Goal: Task Accomplishment & Management: Manage account settings

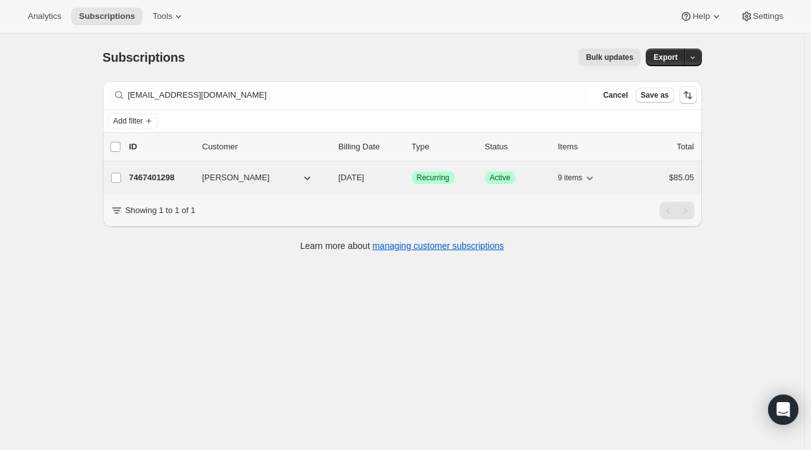
click at [205, 171] on span "[PERSON_NAME]" at bounding box center [235, 177] width 67 height 13
click at [153, 177] on p "7467401298" at bounding box center [160, 177] width 63 height 13
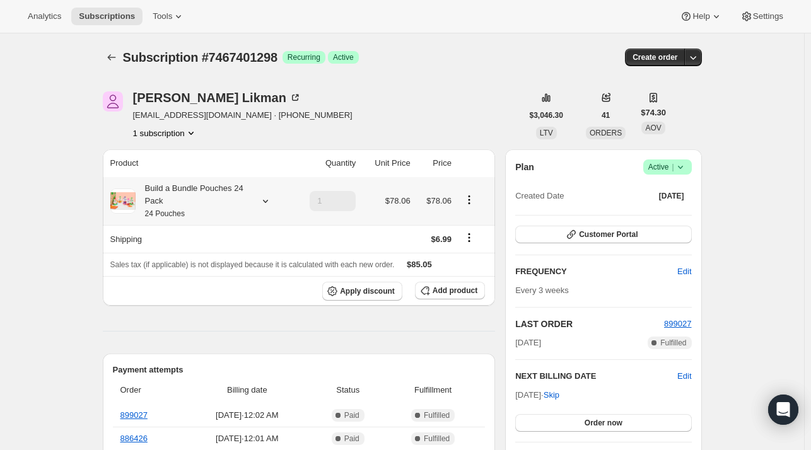
click at [267, 202] on icon at bounding box center [265, 201] width 13 height 13
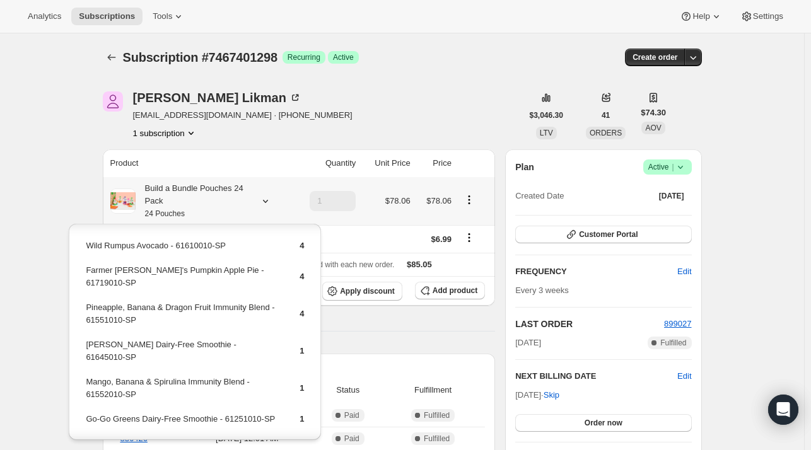
scroll to position [96, 0]
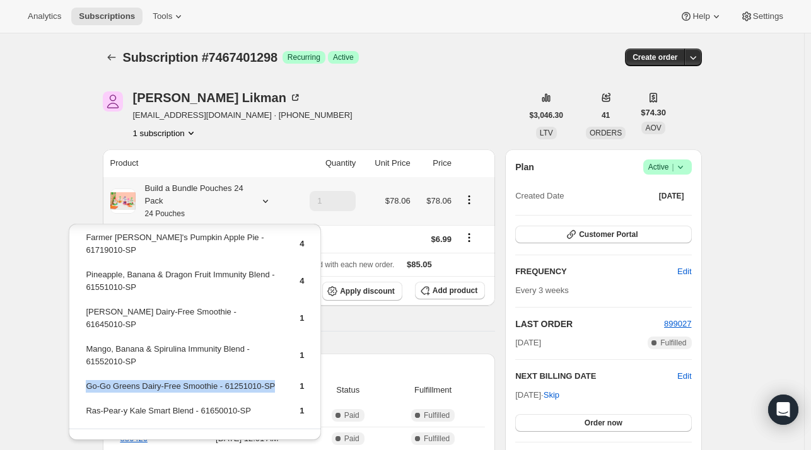
drag, startPoint x: 280, startPoint y: 354, endPoint x: 85, endPoint y: 362, distance: 195.0
click at [85, 380] on tr "Go-Go Greens Dairy-Free Smoothie - 61251010-SP 1" at bounding box center [194, 391] width 219 height 23
copy td "Go-Go Greens Dairy-Free Smoothie - 61251010-SP"
click at [461, 293] on span "Add product" at bounding box center [454, 291] width 45 height 10
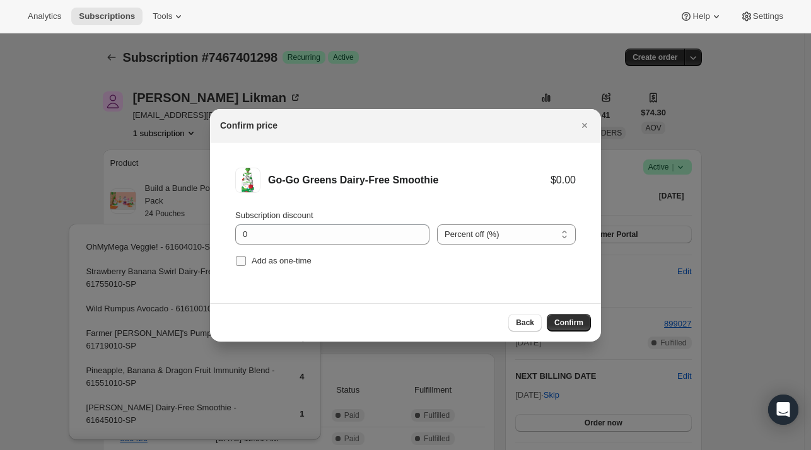
click at [265, 263] on span "Add as one-time" at bounding box center [282, 260] width 60 height 9
click at [246, 263] on input "Add as one-time" at bounding box center [241, 261] width 10 height 10
checkbox input "true"
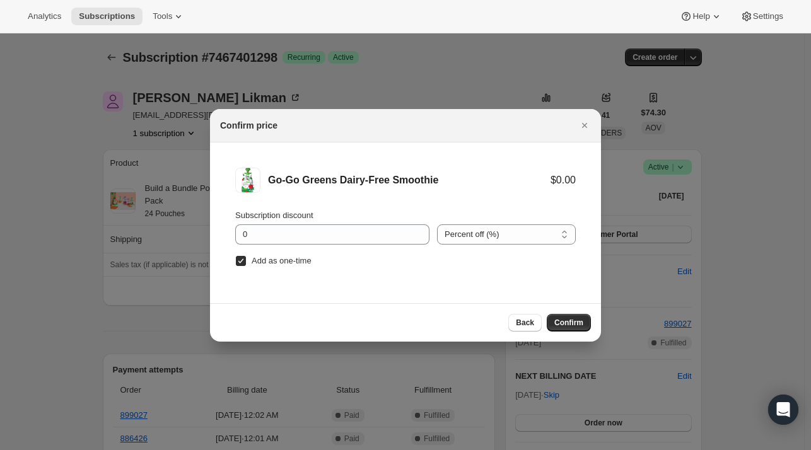
drag, startPoint x: 572, startPoint y: 318, endPoint x: 122, endPoint y: 55, distance: 521.3
click at [572, 318] on span "Confirm" at bounding box center [568, 323] width 29 height 10
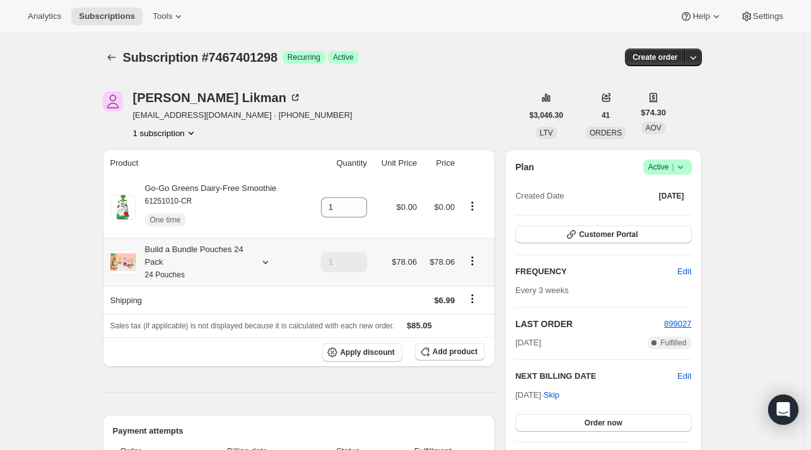
click at [260, 259] on div at bounding box center [263, 262] width 18 height 13
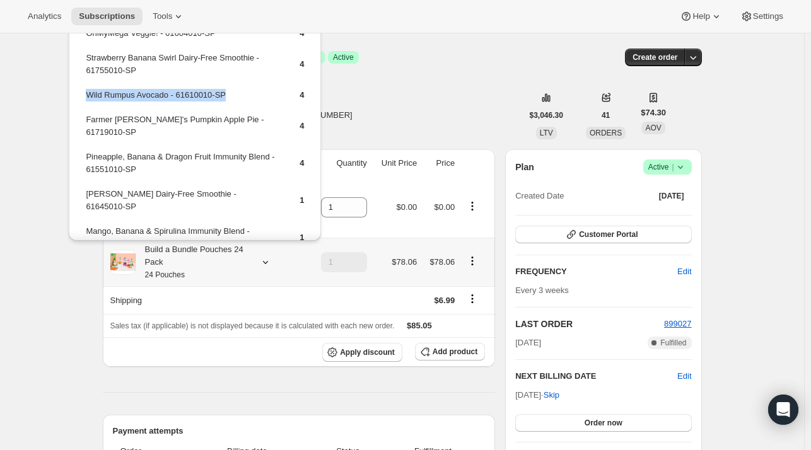
drag, startPoint x: 115, startPoint y: 96, endPoint x: 84, endPoint y: 99, distance: 31.0
click at [85, 99] on td "Wild Rumpus Avocado - 61610010-SP" at bounding box center [181, 99] width 193 height 23
copy td "Wild Rumpus Avocado - 61610010-SP"
click at [459, 359] on button "Add product" at bounding box center [450, 352] width 70 height 18
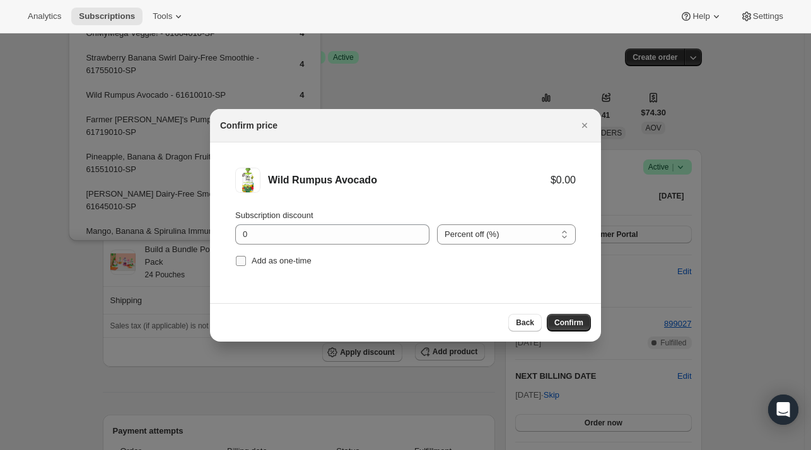
drag, startPoint x: 285, startPoint y: 261, endPoint x: 372, endPoint y: 275, distance: 88.2
click at [284, 261] on span "Add as one-time" at bounding box center [282, 260] width 60 height 9
click at [246, 261] on input "Add as one-time" at bounding box center [241, 261] width 10 height 10
checkbox input "true"
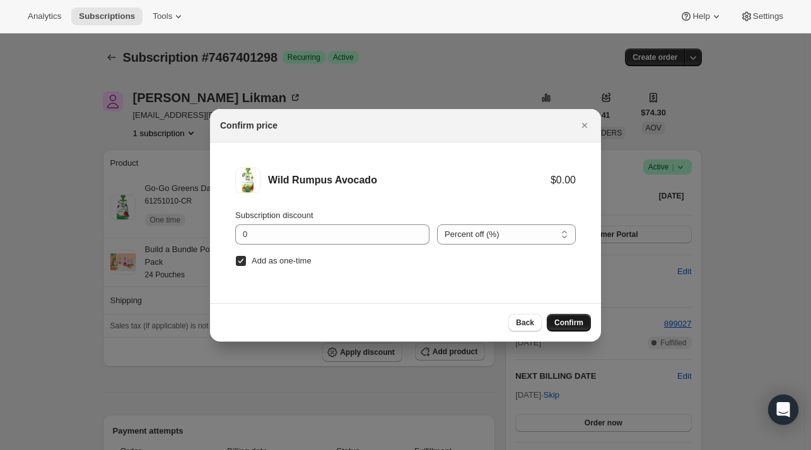
click at [566, 321] on span "Confirm" at bounding box center [568, 323] width 29 height 10
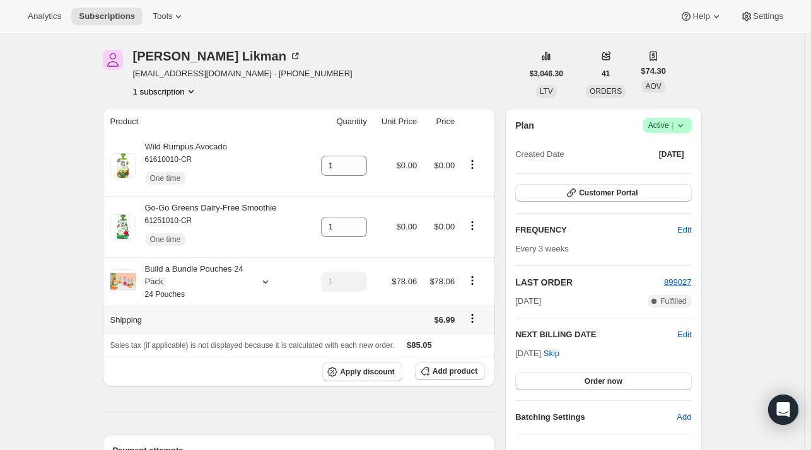
scroll to position [63, 0]
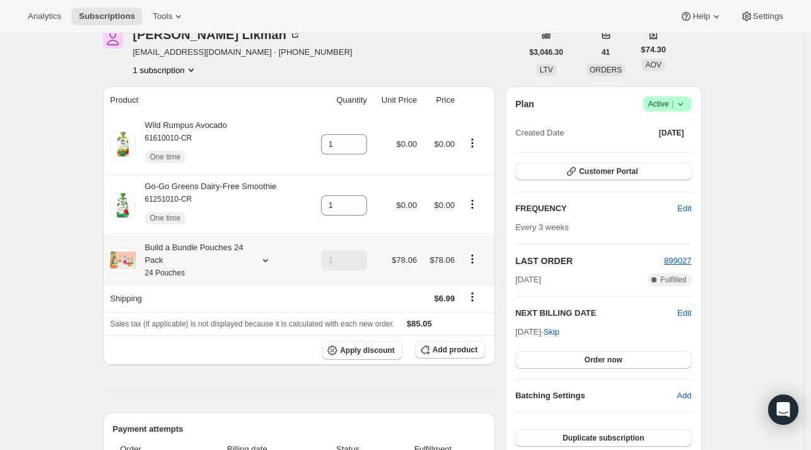
click at [267, 263] on icon at bounding box center [265, 260] width 13 height 13
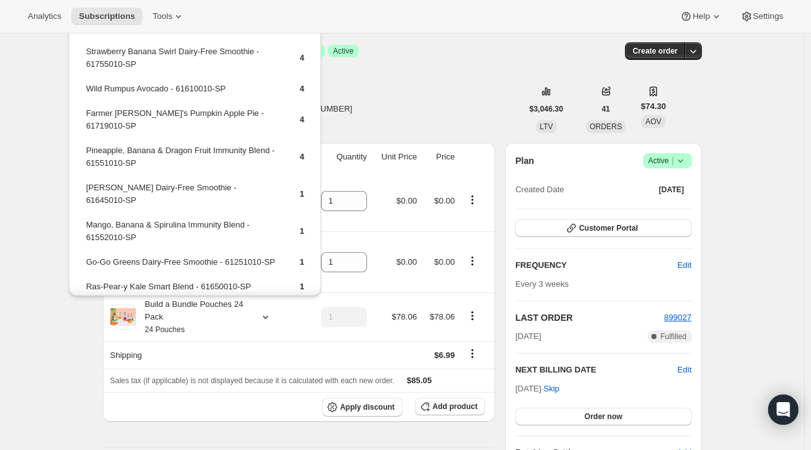
scroll to position [0, 0]
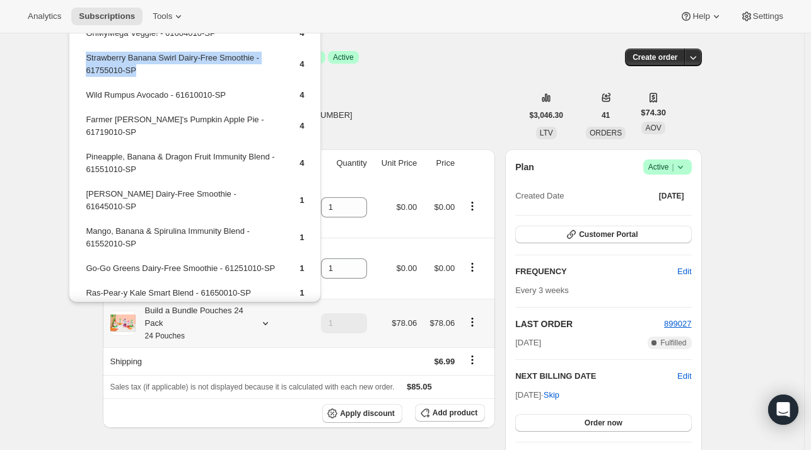
drag, startPoint x: 149, startPoint y: 72, endPoint x: 85, endPoint y: 64, distance: 64.8
click at [85, 64] on td "Strawberry Banana Swirl Dairy-Free Smoothie - 61755010-SP" at bounding box center [181, 69] width 193 height 36
copy td "Strawberry Banana Swirl Dairy-Free Smoothie - 61755010-SP"
click at [441, 410] on span "Add product" at bounding box center [454, 413] width 45 height 10
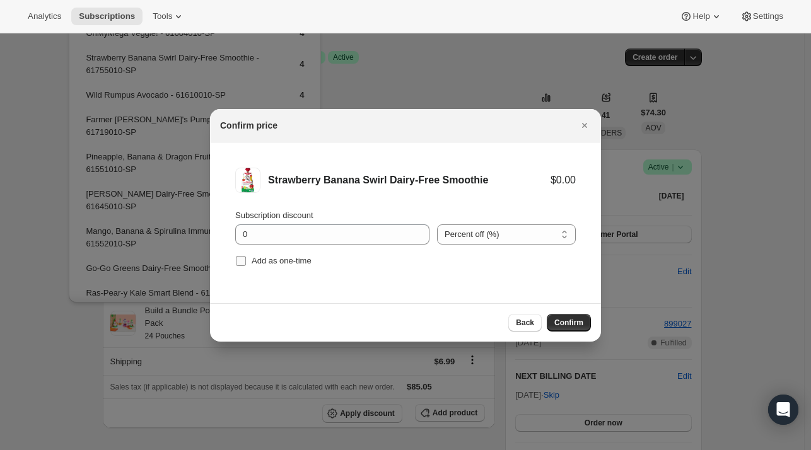
click at [287, 265] on span "Add as one-time" at bounding box center [282, 260] width 60 height 9
click at [246, 265] on input "Add as one-time" at bounding box center [241, 261] width 10 height 10
checkbox input "true"
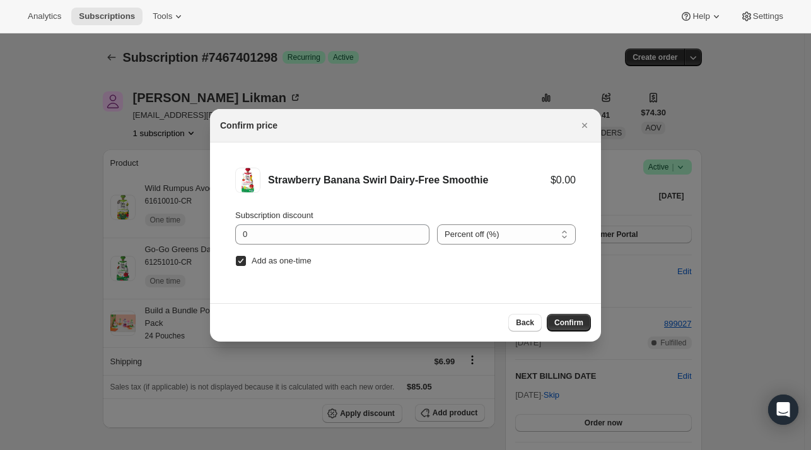
click at [565, 315] on button "Confirm" at bounding box center [569, 323] width 44 height 18
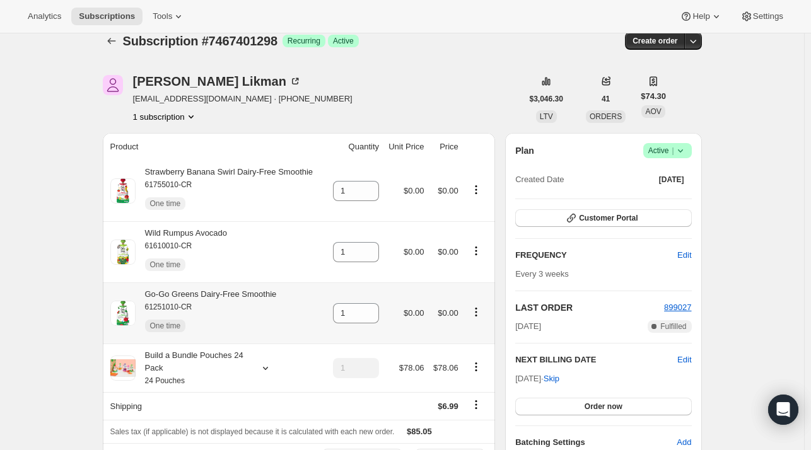
scroll to position [63, 0]
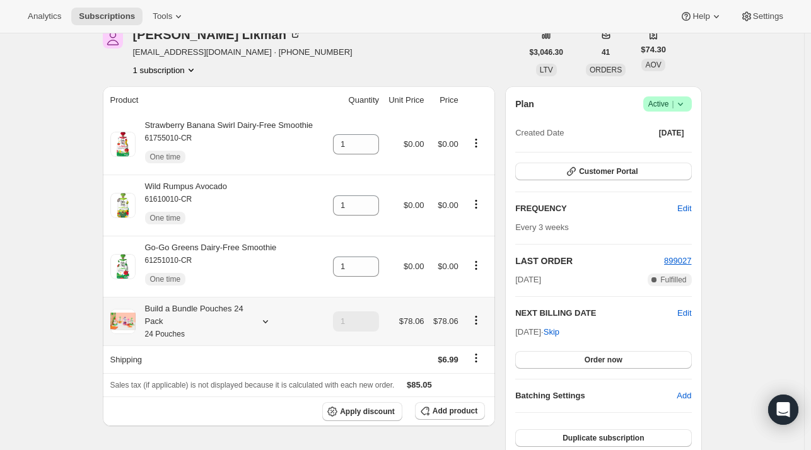
click at [265, 320] on icon at bounding box center [265, 321] width 13 height 13
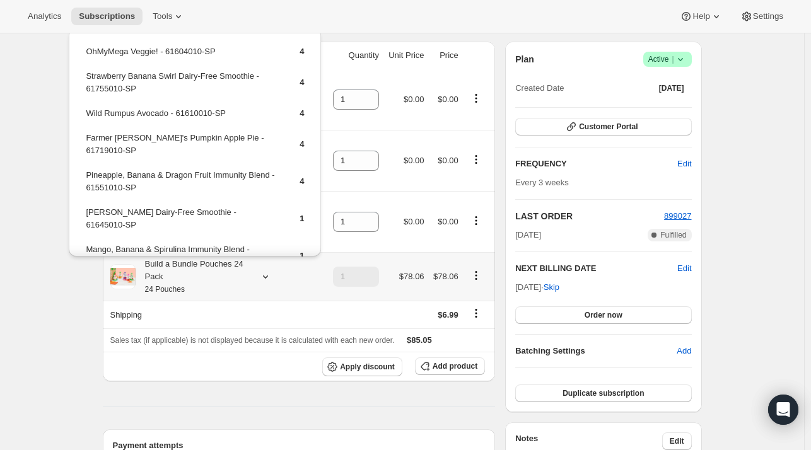
scroll to position [126, 0]
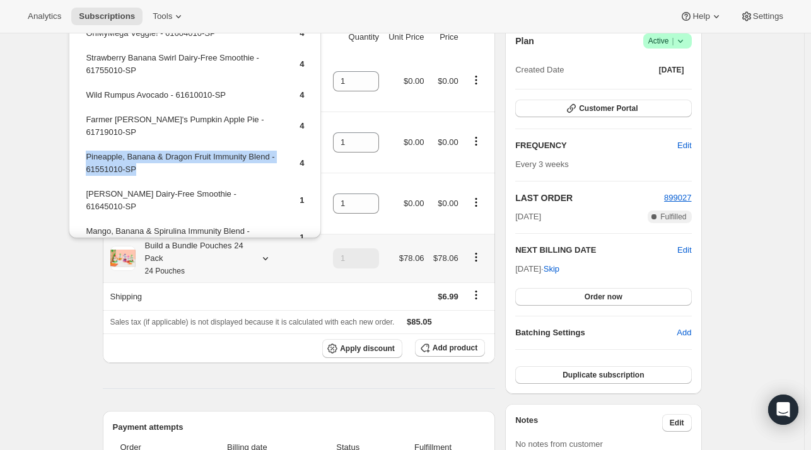
drag, startPoint x: 151, startPoint y: 154, endPoint x: 86, endPoint y: 147, distance: 64.7
click at [86, 150] on td "Pineapple, Banana & Dragon Fruit Immunity Blend - 61551010-SP" at bounding box center [181, 168] width 193 height 36
copy td "Pineapple, Banana & Dragon Fruit Immunity Blend - 61551010-SP"
click at [453, 345] on span "Add product" at bounding box center [454, 348] width 45 height 10
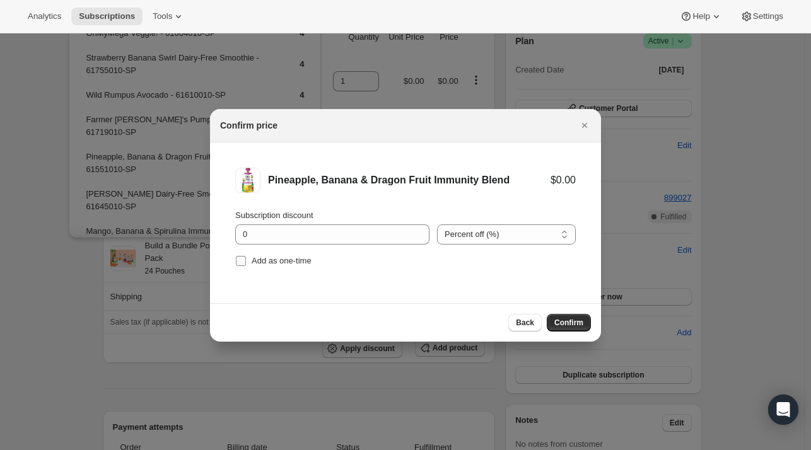
click at [289, 260] on span "Add as one-time" at bounding box center [282, 260] width 60 height 9
click at [246, 260] on input "Add as one-time" at bounding box center [241, 261] width 10 height 10
checkbox input "true"
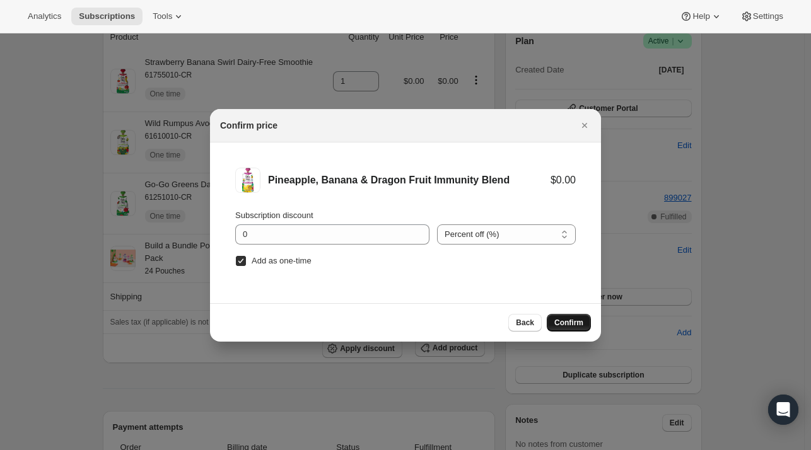
click at [560, 320] on span "Confirm" at bounding box center [568, 323] width 29 height 10
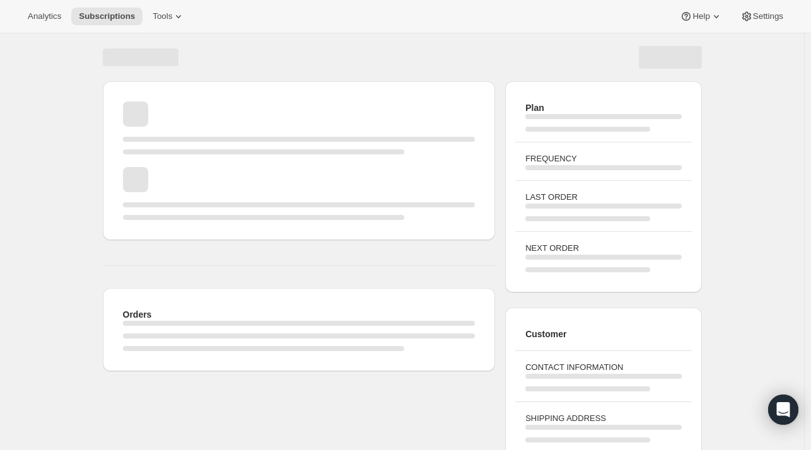
scroll to position [119, 0]
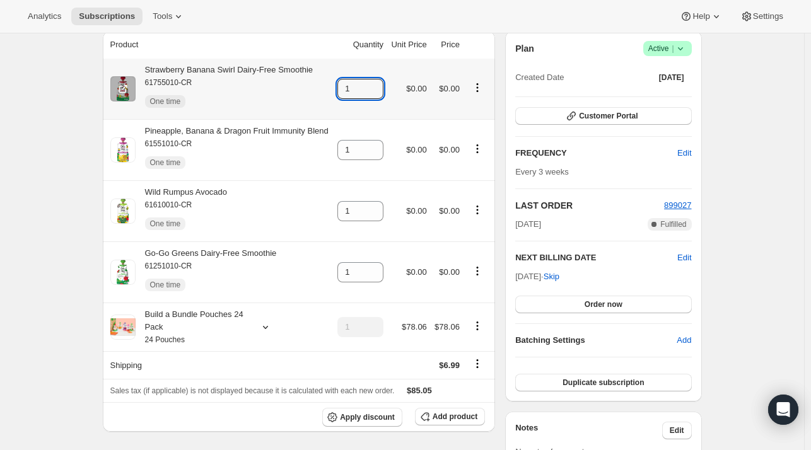
drag, startPoint x: 376, startPoint y: 84, endPoint x: 371, endPoint y: 105, distance: 21.3
click at [374, 84] on icon at bounding box center [374, 85] width 13 height 13
type input "2"
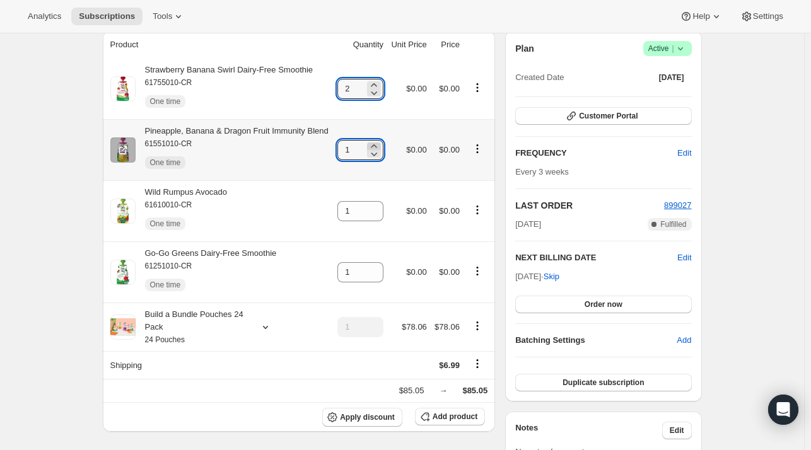
click at [376, 146] on icon at bounding box center [374, 145] width 6 height 3
type input "2"
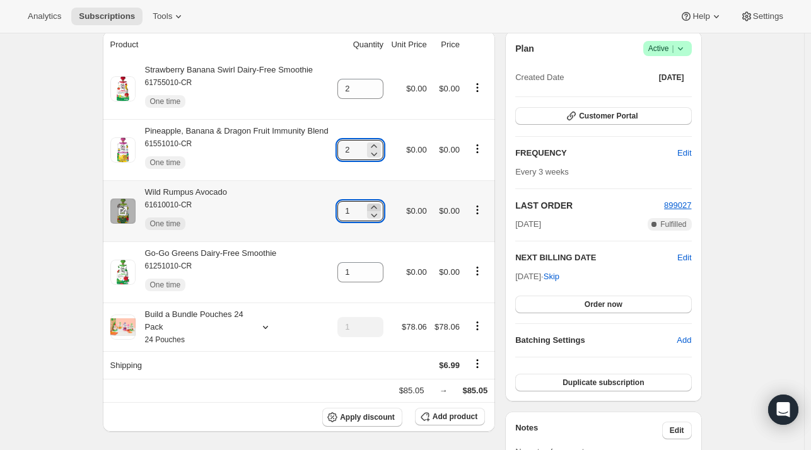
click at [377, 205] on icon at bounding box center [374, 207] width 13 height 13
type input "2"
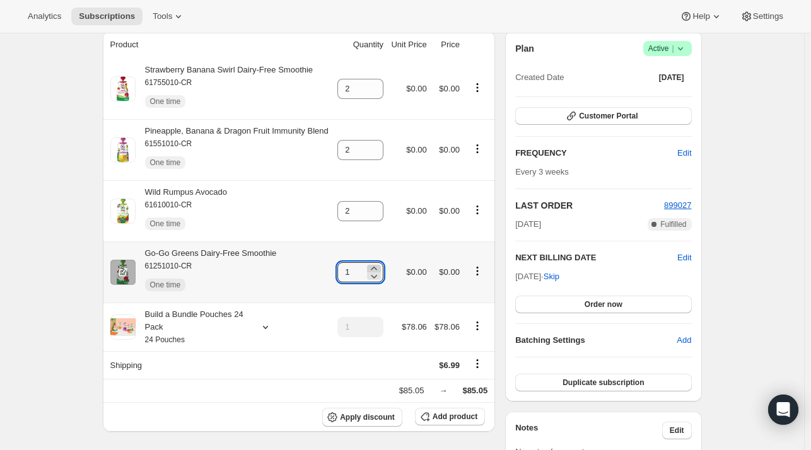
click at [376, 267] on icon at bounding box center [374, 268] width 13 height 13
type input "2"
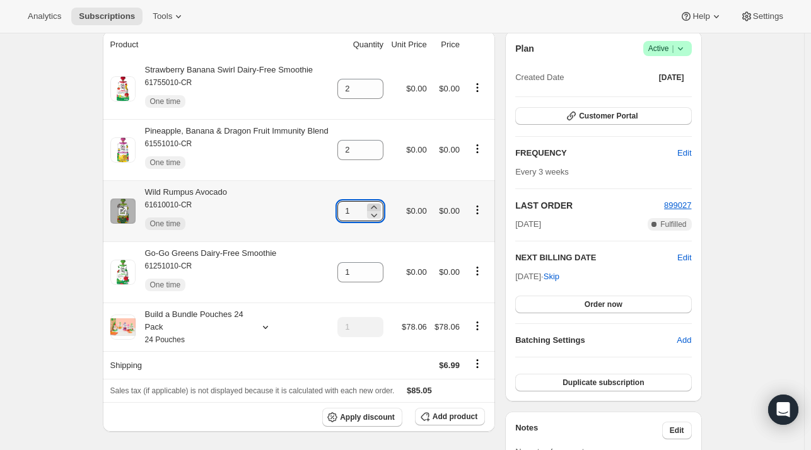
click at [379, 205] on icon at bounding box center [374, 207] width 13 height 13
type input "2"
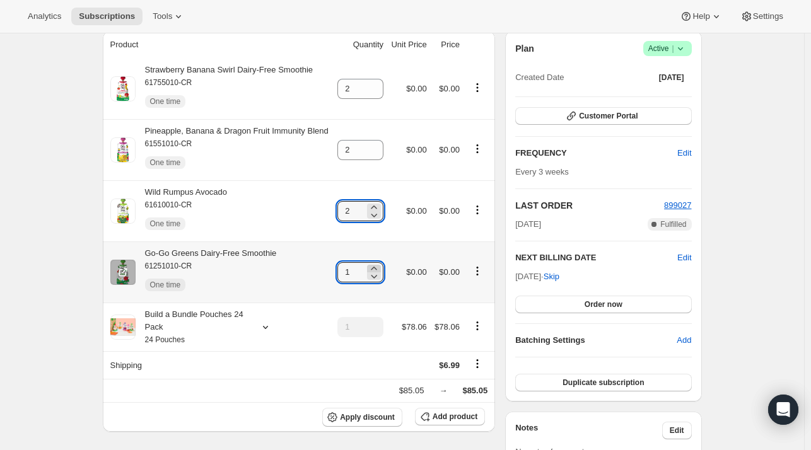
click at [379, 267] on icon at bounding box center [374, 268] width 13 height 13
type input "2"
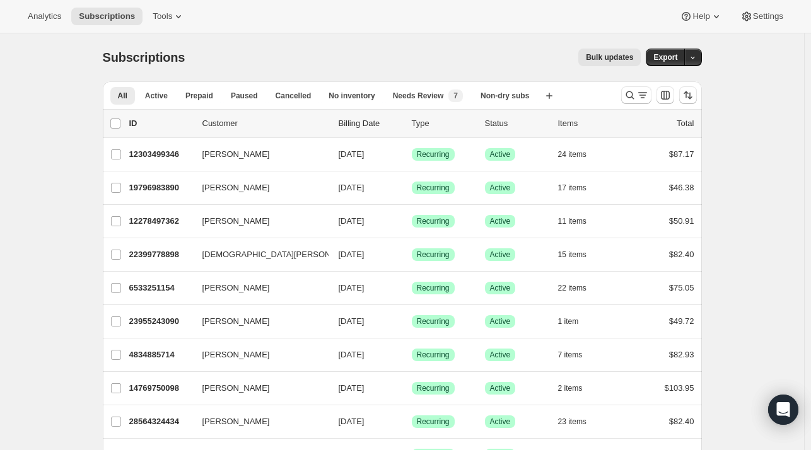
click at [622, 98] on div at bounding box center [659, 95] width 86 height 25
click at [647, 98] on icon "Search and filter results" at bounding box center [642, 95] width 13 height 13
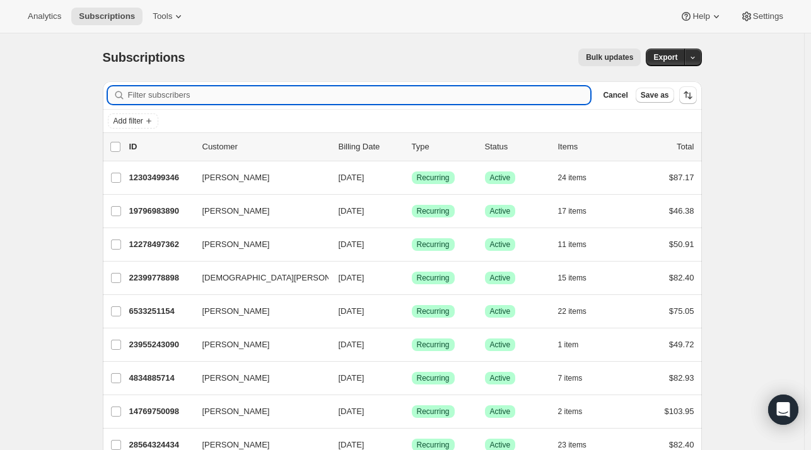
click at [377, 98] on input "Filter subscribers" at bounding box center [359, 95] width 463 height 18
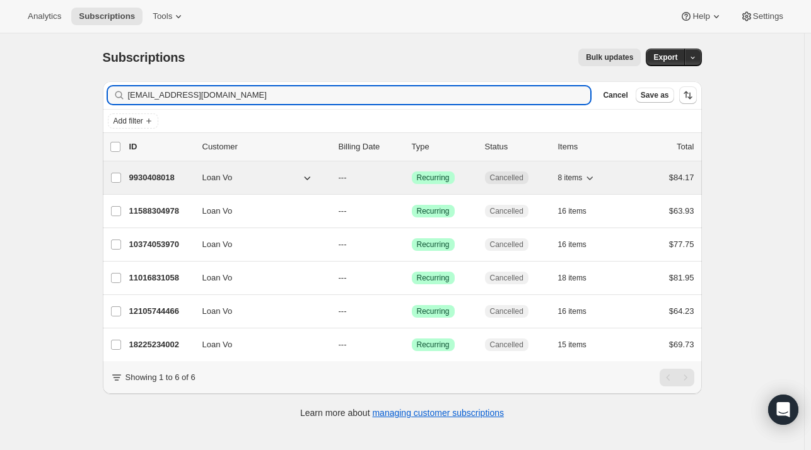
type input "kongloan0430@gmail.com"
click at [170, 177] on p "9930408018" at bounding box center [160, 177] width 63 height 13
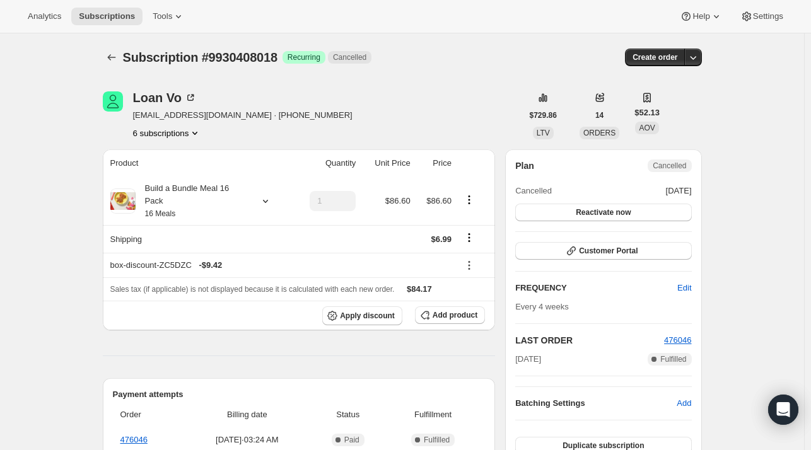
click at [186, 132] on button "6 subscriptions" at bounding box center [167, 133] width 69 height 13
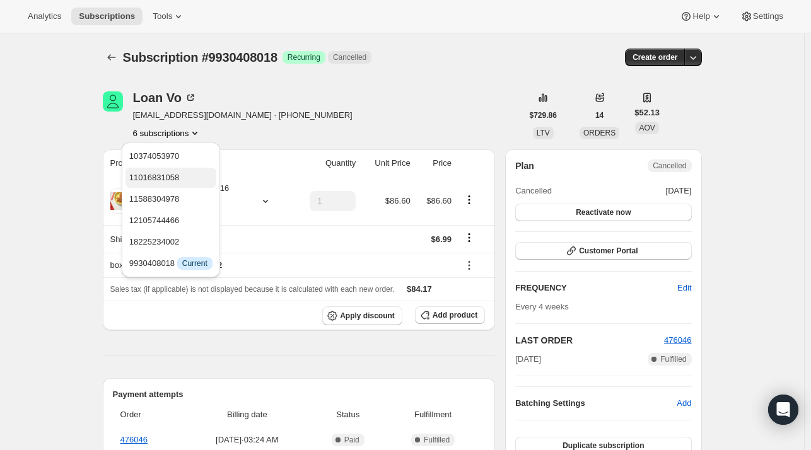
click at [173, 177] on span "11016831058" at bounding box center [154, 177] width 50 height 9
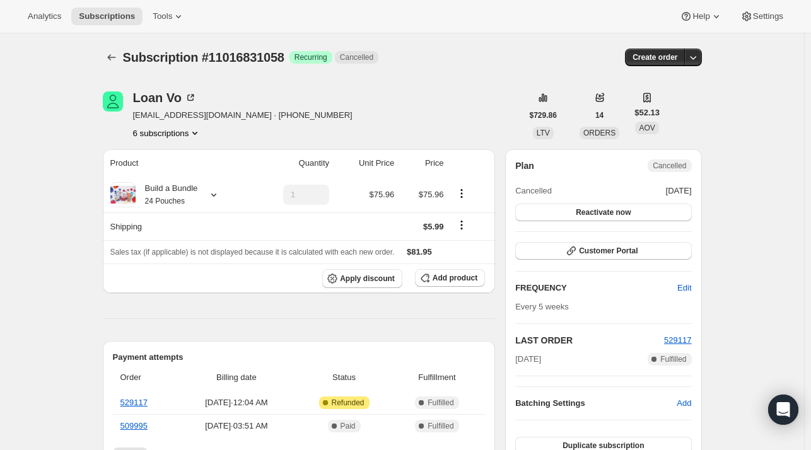
click at [160, 128] on button "6 subscriptions" at bounding box center [167, 133] width 69 height 13
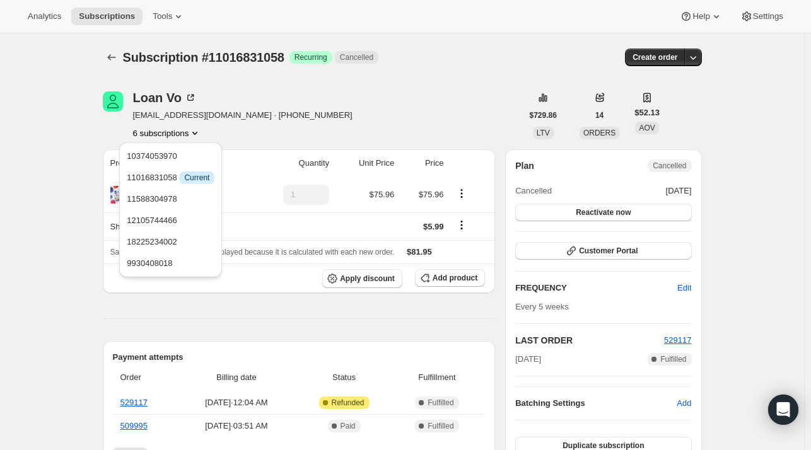
click at [187, 209] on ul "10374053970 11016831058 Info Current 11588304978 12105744466 18225234002 993040…" at bounding box center [170, 209] width 95 height 127
click at [175, 194] on span "11588304978" at bounding box center [152, 198] width 50 height 9
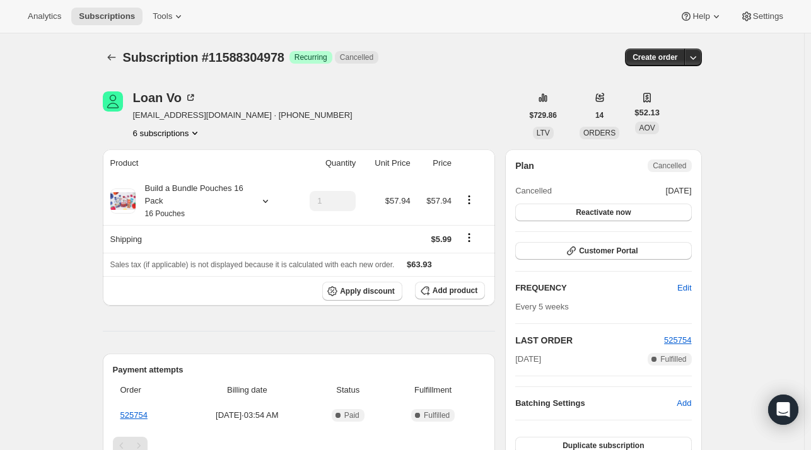
click at [182, 137] on button "6 subscriptions" at bounding box center [167, 133] width 69 height 13
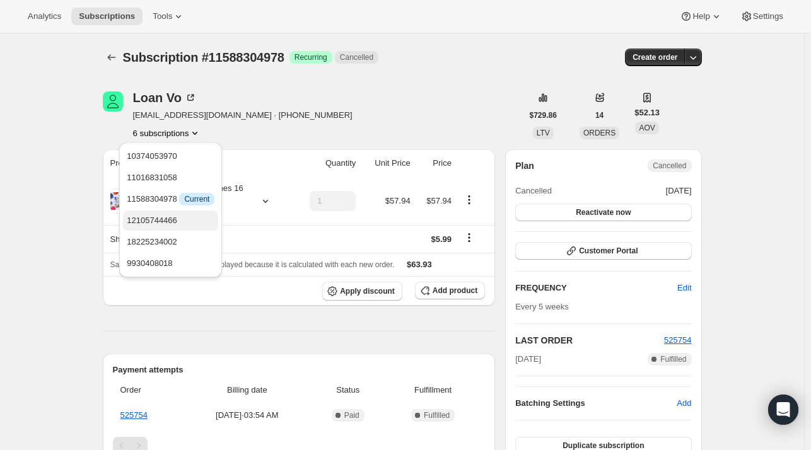
click at [177, 224] on span "12105744466" at bounding box center [171, 220] width 88 height 13
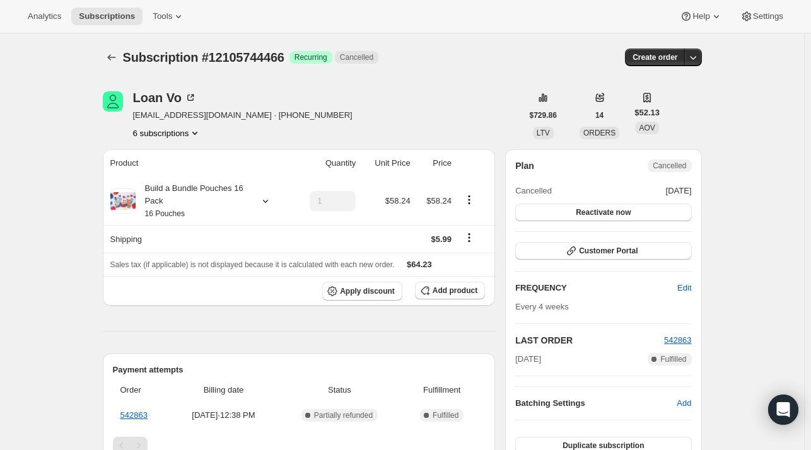
click at [160, 134] on button "6 subscriptions" at bounding box center [167, 133] width 69 height 13
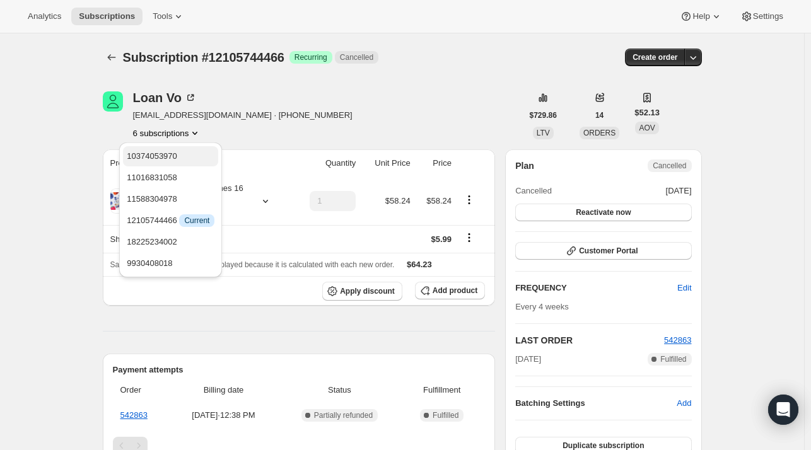
click at [187, 161] on span "10374053970" at bounding box center [171, 156] width 88 height 13
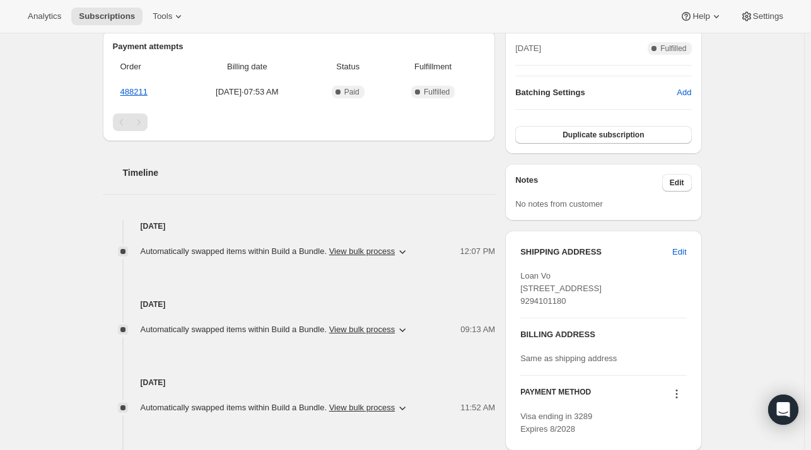
scroll to position [126, 0]
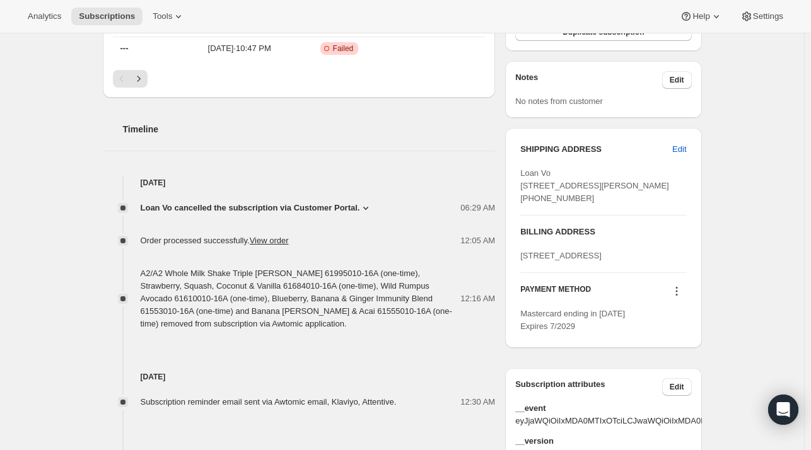
scroll to position [441, 0]
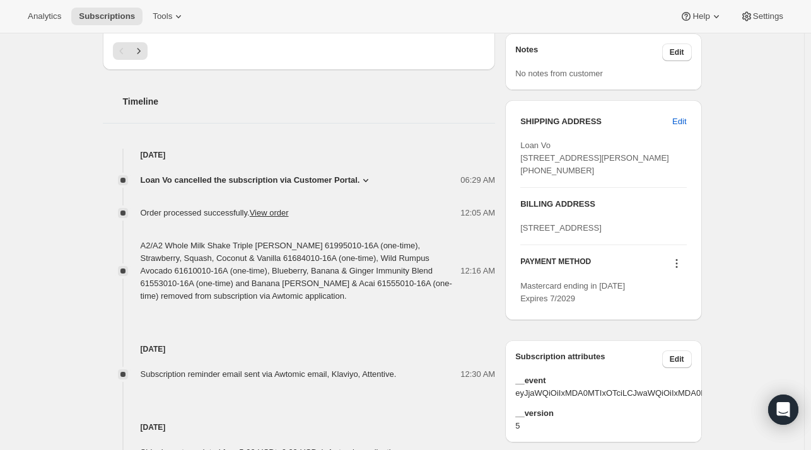
click at [291, 182] on span "Loan Vo cancelled the subscription via Customer Portal." at bounding box center [250, 180] width 219 height 13
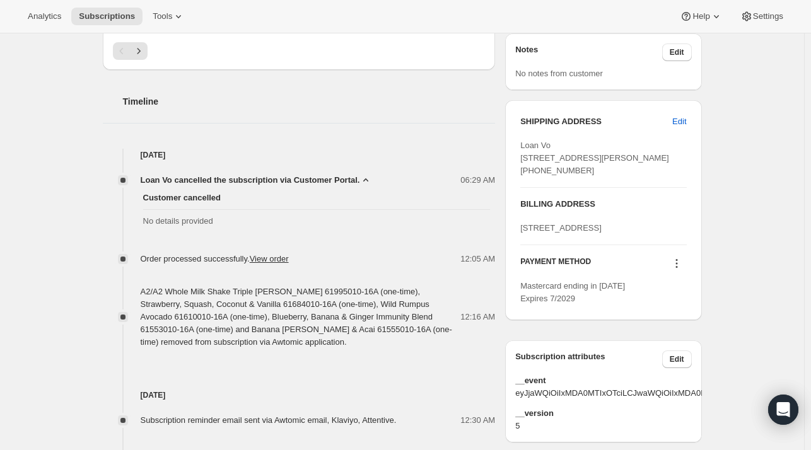
click at [373, 265] on div "Loan Vo cancelled the subscription via Customer Portal. 06:29 AM Customer cance…" at bounding box center [299, 254] width 393 height 187
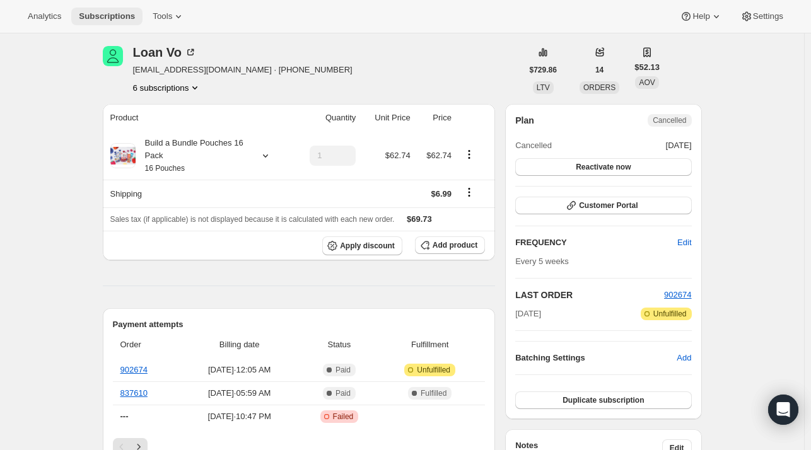
scroll to position [0, 0]
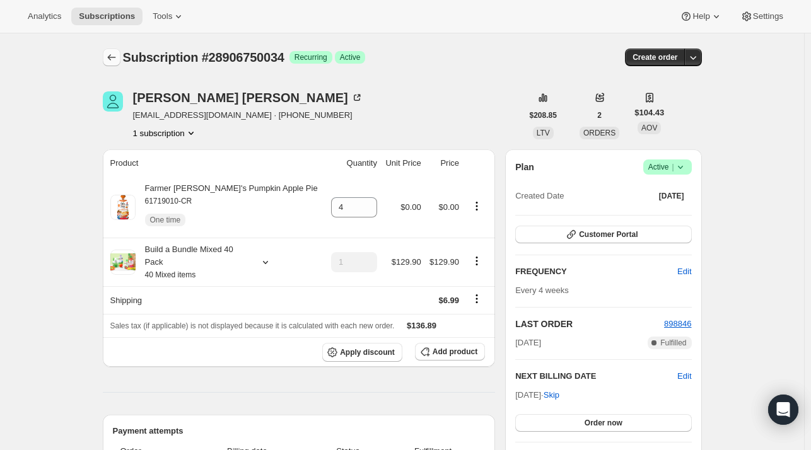
click at [111, 57] on icon "Subscriptions" at bounding box center [111, 57] width 8 height 6
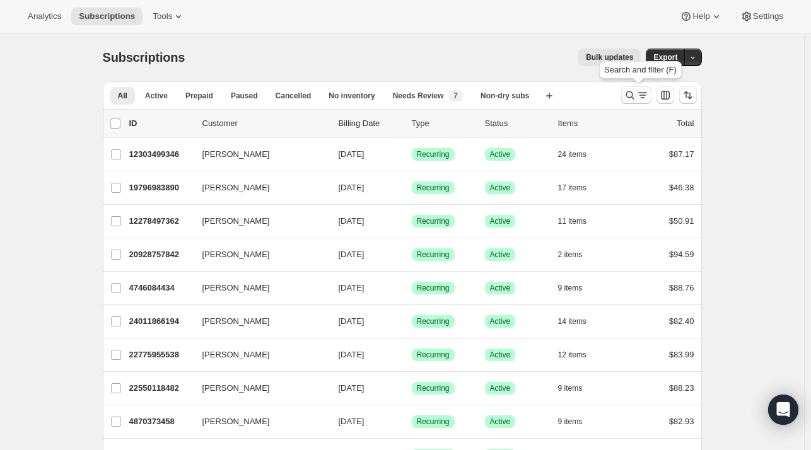
click at [636, 95] on icon "Search and filter results" at bounding box center [629, 95] width 13 height 13
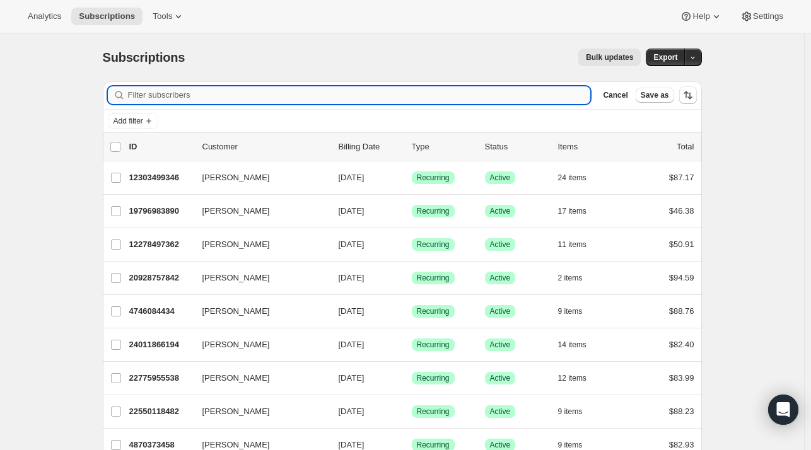
click at [255, 89] on input "Filter subscribers" at bounding box center [359, 95] width 463 height 18
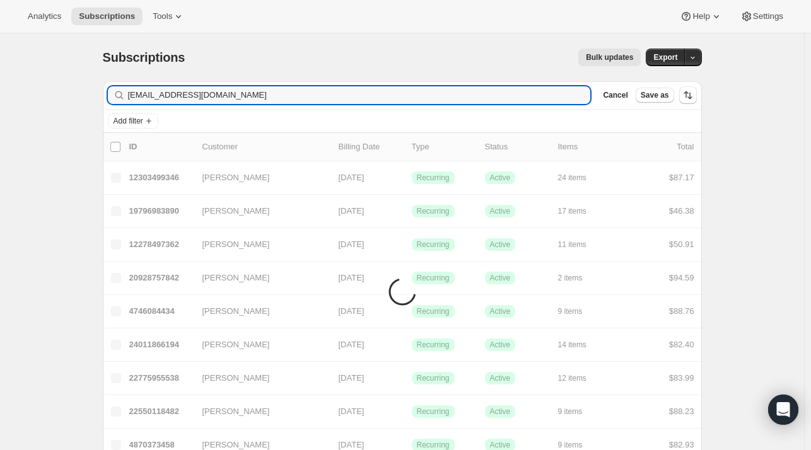
type input "eostrowski32@gmail.com"
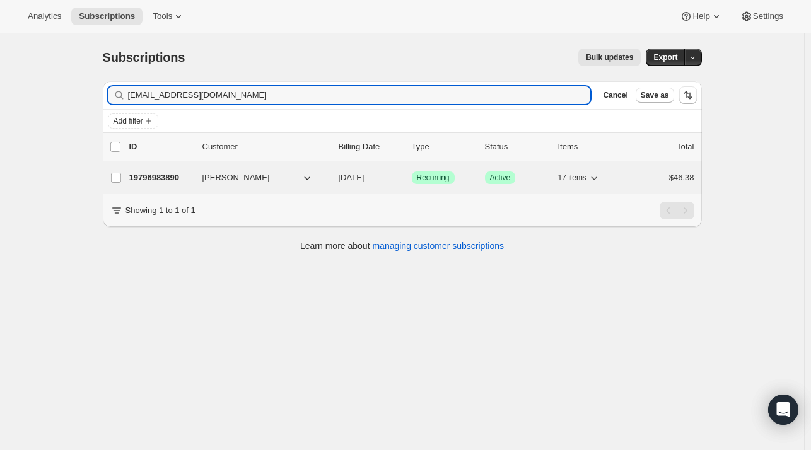
click at [200, 184] on div "19796983890 Erica Willis 08/29/2025 Success Recurring Success Active 17 items $…" at bounding box center [411, 178] width 565 height 18
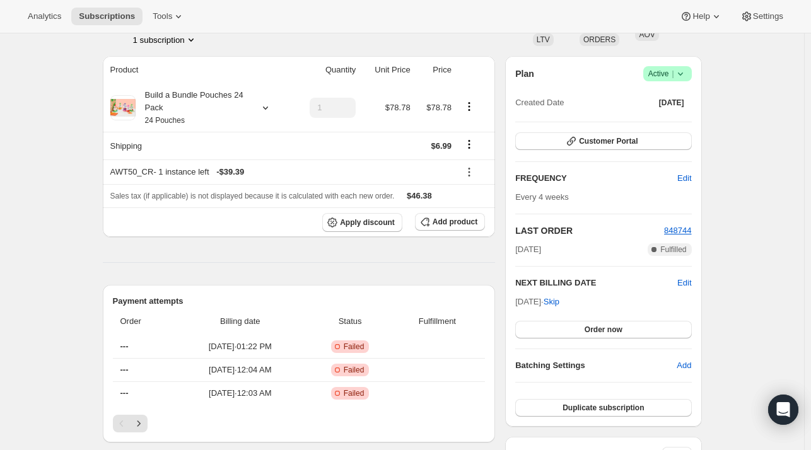
scroll to position [126, 0]
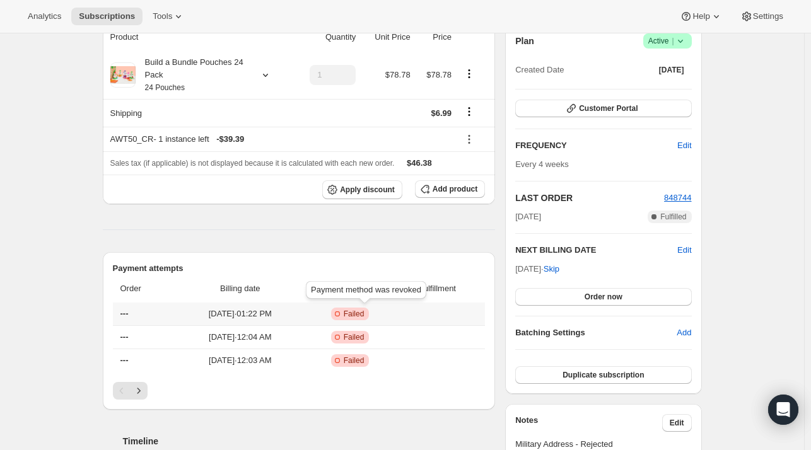
click at [364, 313] on span "Failed" at bounding box center [354, 314] width 21 height 10
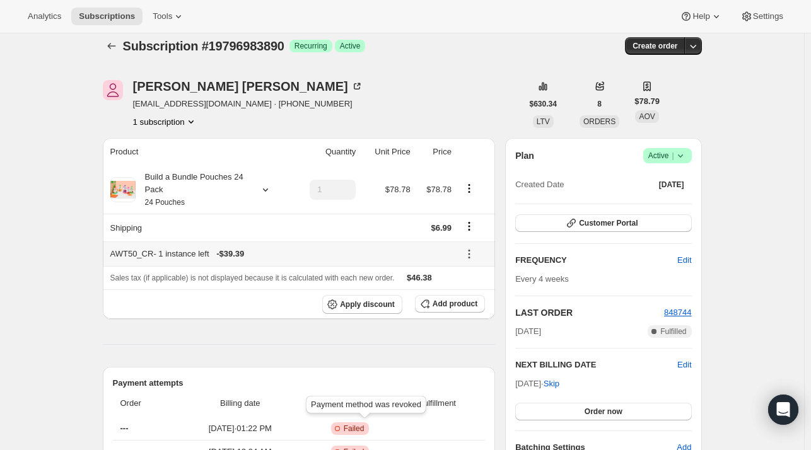
scroll to position [0, 0]
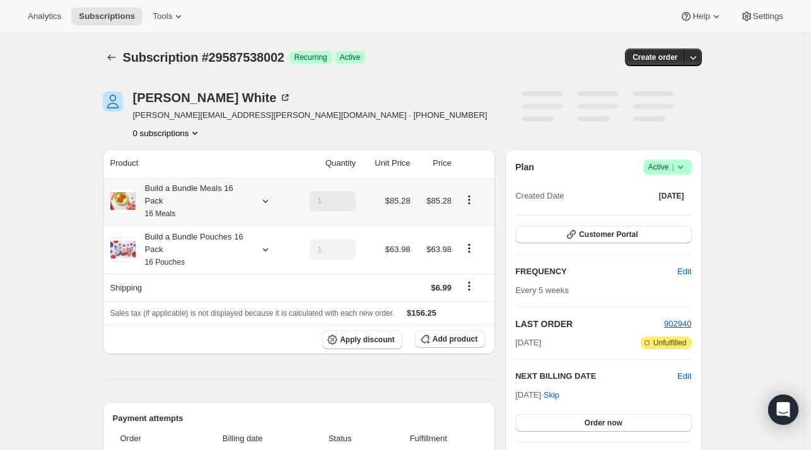
scroll to position [63, 0]
